Goal: Information Seeking & Learning: Check status

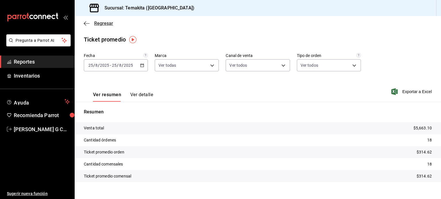
click at [89, 23] on icon "button" at bounding box center [87, 23] width 6 height 5
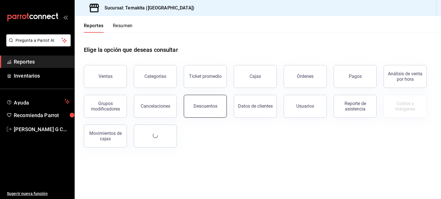
click at [194, 106] on button "Descuentos" at bounding box center [205, 106] width 43 height 23
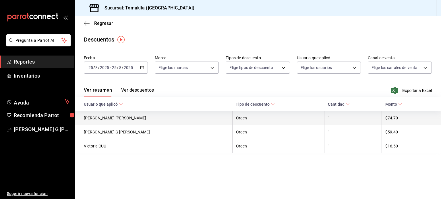
click at [232, 118] on th "Orden" at bounding box center [278, 118] width 92 height 14
click at [327, 118] on th "1" at bounding box center [352, 118] width 57 height 14
click at [385, 118] on th "$74.70" at bounding box center [411, 118] width 59 height 14
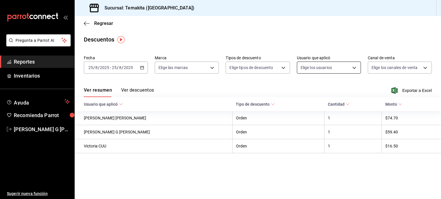
click at [350, 68] on body "Pregunta a Parrot AI Reportes Inventarios Ayuda Recomienda Parrot Gaby Ortiz G …" at bounding box center [220, 99] width 441 height 199
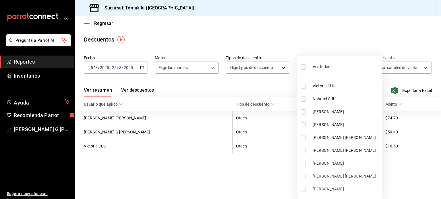
click at [350, 68] on li "Ver todos" at bounding box center [339, 66] width 85 height 17
type input "6ff82a00-e656-4f90-9661-4f30dcf50a1a,799f4664-d148-49b4-a0c3-3c140c88f3ce,3bd38…"
checkbox input "true"
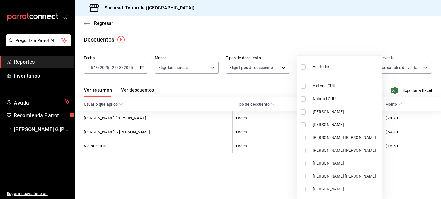
checkbox input "true"
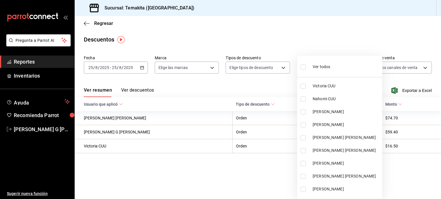
checkbox input "true"
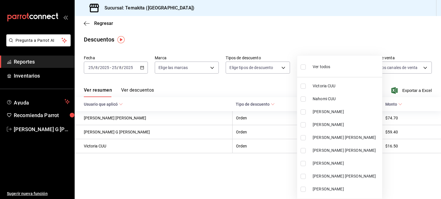
checkbox input "true"
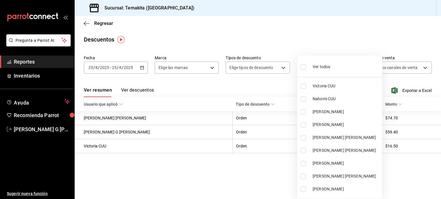
checkbox input "true"
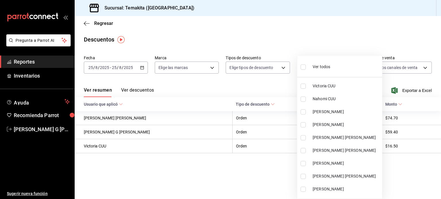
checkbox input "true"
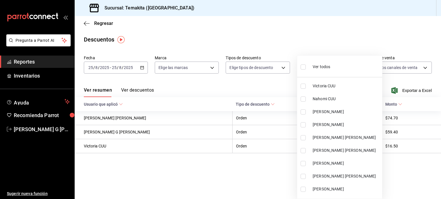
checkbox input "true"
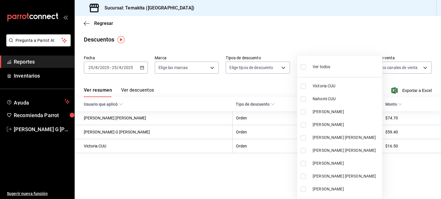
checkbox input "true"
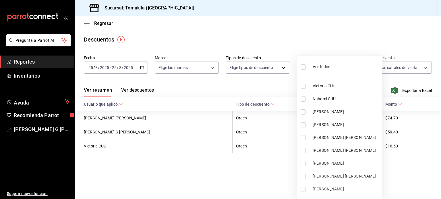
checkbox input "true"
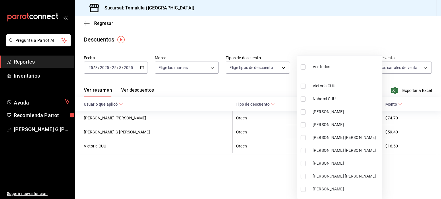
checkbox input "true"
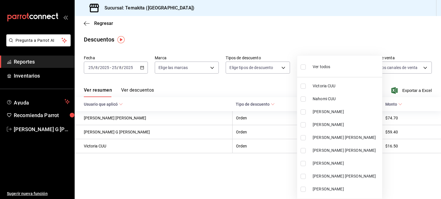
checkbox input "true"
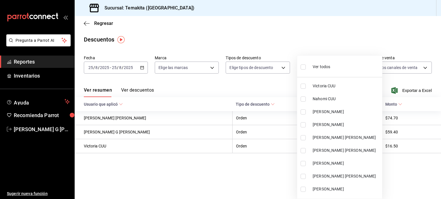
checkbox input "true"
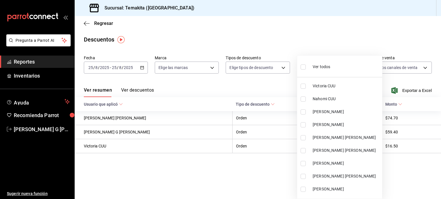
checkbox input "true"
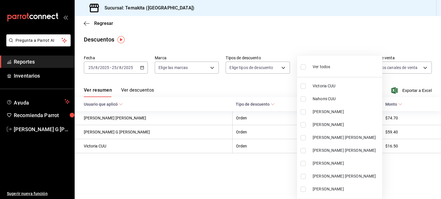
checkbox input "true"
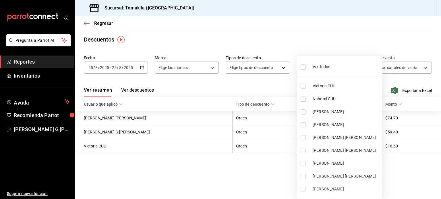
checkbox input "true"
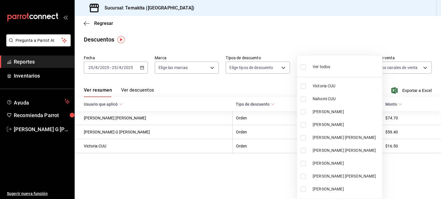
checkbox input "true"
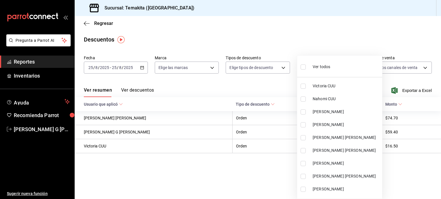
checkbox input "true"
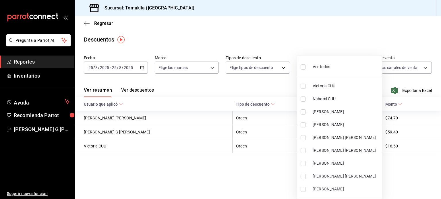
checkbox input "true"
click at [305, 43] on div at bounding box center [220, 99] width 441 height 199
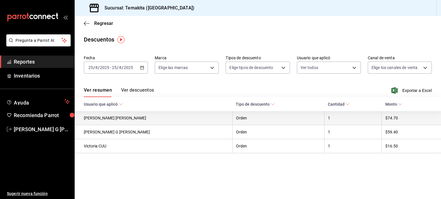
click at [121, 119] on th "Axel Villa CUU" at bounding box center [154, 118] width 158 height 14
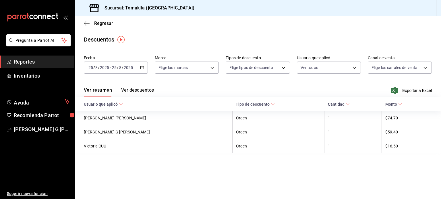
click at [118, 104] on span "Usuario que aplicó" at bounding box center [103, 104] width 39 height 5
click at [133, 88] on button "Ver descuentos" at bounding box center [137, 93] width 33 height 10
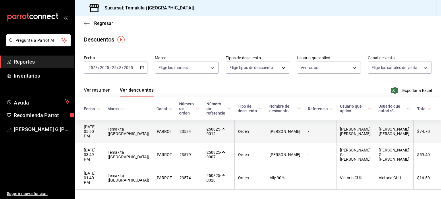
click at [186, 130] on th "23584" at bounding box center [189, 131] width 27 height 23
copy th "23584"
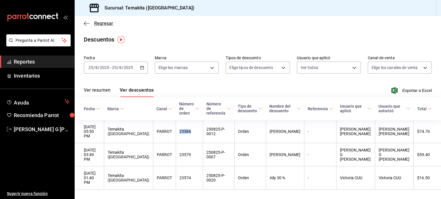
click at [86, 24] on icon "button" at bounding box center [87, 23] width 6 height 5
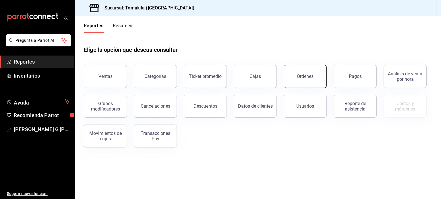
click at [315, 71] on button "Órdenes" at bounding box center [305, 76] width 43 height 23
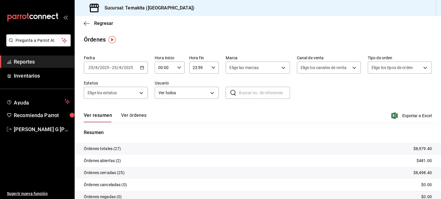
click at [248, 92] on input "text" at bounding box center [264, 92] width 51 height 11
paste input "23584"
type input "23584"
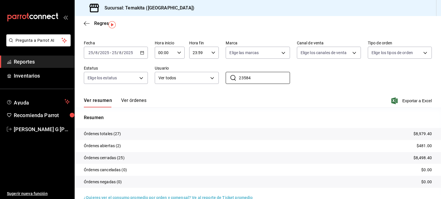
scroll to position [26, 0]
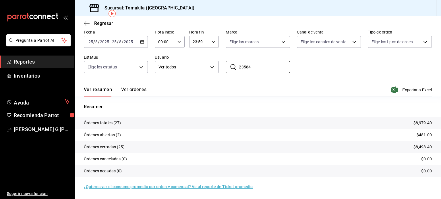
click at [106, 137] on p "Órdenes abiertas (2)" at bounding box center [102, 135] width 37 height 6
click at [255, 66] on input "23584" at bounding box center [264, 66] width 51 height 11
click at [138, 68] on body "Pregunta a Parrot AI Reportes Inventarios Ayuda Recomienda Parrot Gaby Ortiz G …" at bounding box center [220, 99] width 441 height 199
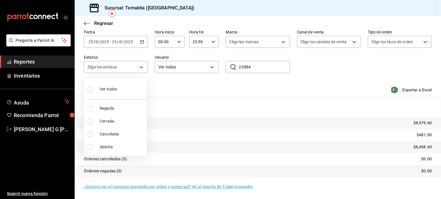
click at [267, 42] on div at bounding box center [220, 99] width 441 height 199
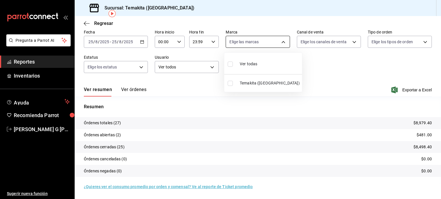
click at [282, 42] on body "Pregunta a Parrot AI Reportes Inventarios Ayuda Recomienda Parrot Gaby Ortiz G …" at bounding box center [220, 99] width 441 height 199
click at [247, 82] on span "Temakita (CHIHUAHUA)" at bounding box center [270, 83] width 60 height 6
type input "e3240b2a-191c-470c-b62a-223b667b9bd8"
checkbox input "true"
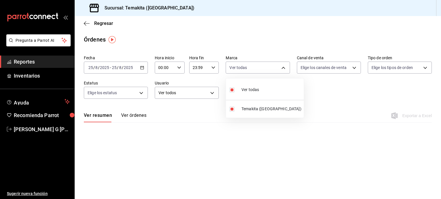
click at [234, 94] on div "Ver todas" at bounding box center [244, 89] width 30 height 12
checkbox input "false"
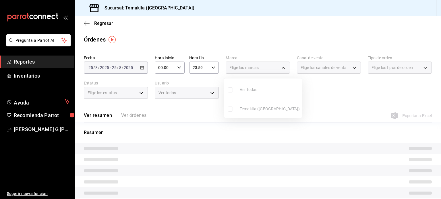
click at [240, 90] on ul "Ver todas Temakita (CHIHUAHUA)" at bounding box center [263, 98] width 78 height 39
click at [406, 69] on div at bounding box center [220, 99] width 441 height 199
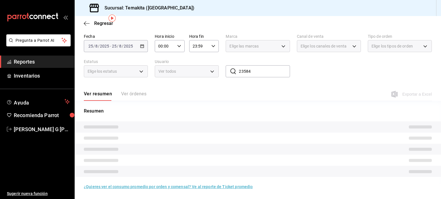
click at [206, 73] on span "Ver todos" at bounding box center [183, 72] width 50 height 6
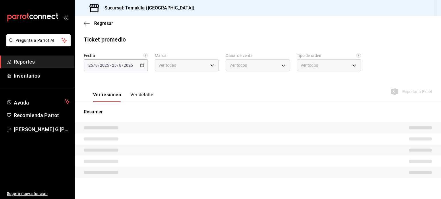
type input "e3240b2a-191c-470c-b62a-223b667b9bd8"
type input "PARROT,UBER_EATS,RAPPI,DIDI_FOOD,ONLINE"
type input "747c8e00-d96c-4234-98c9-2e2c893cb0b0,c11feadb-5e0c-43d5-be3a-6baeab1dfdd7,29f34…"
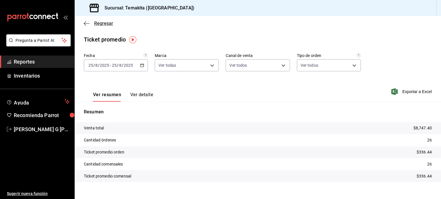
click at [84, 24] on icon "button" at bounding box center [87, 23] width 6 height 5
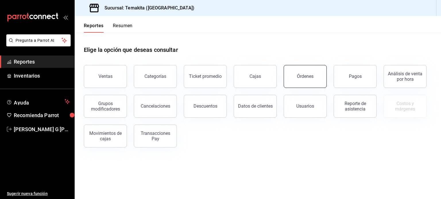
click at [309, 77] on div "Órdenes" at bounding box center [305, 76] width 17 height 5
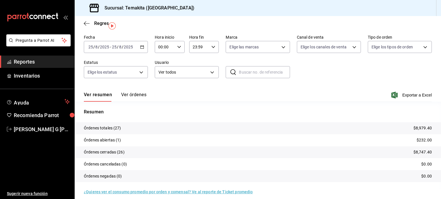
scroll to position [9, 0]
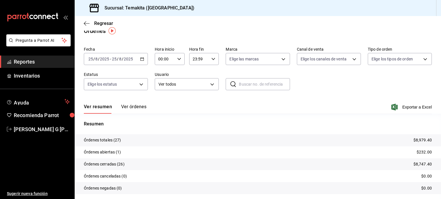
click at [132, 110] on button "Ver órdenes" at bounding box center [133, 109] width 25 height 10
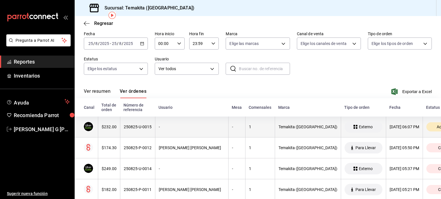
scroll to position [24, 0]
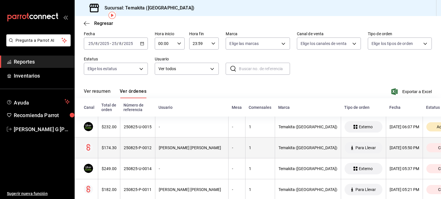
click at [178, 147] on div "Axel Villa CUU" at bounding box center [192, 148] width 66 height 5
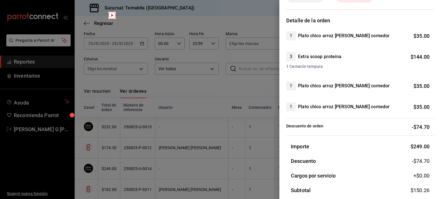
scroll to position [32, 0]
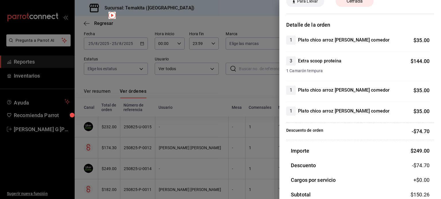
click at [223, 4] on div at bounding box center [220, 99] width 441 height 199
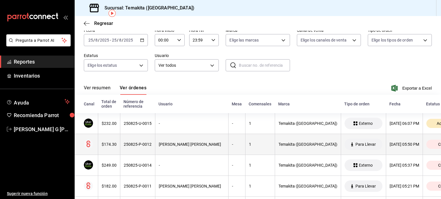
scroll to position [26, 0]
